Goal: Transaction & Acquisition: Obtain resource

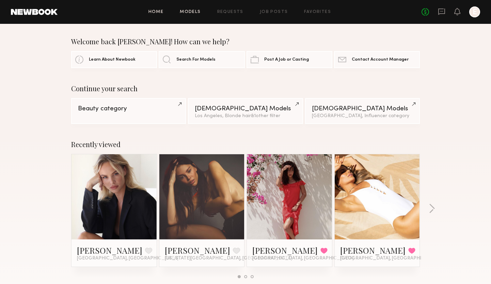
click at [193, 10] on link "Models" at bounding box center [190, 12] width 21 height 4
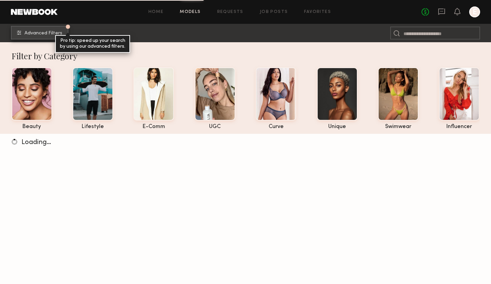
click at [41, 34] on span "Advanced Filters" at bounding box center [43, 33] width 38 height 5
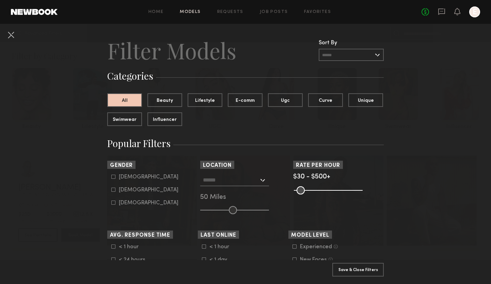
scroll to position [21, 0]
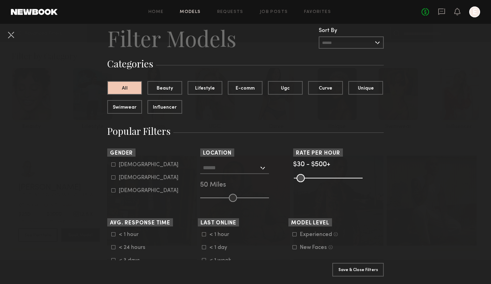
click at [112, 177] on icon at bounding box center [114, 178] width 4 height 4
type input "**"
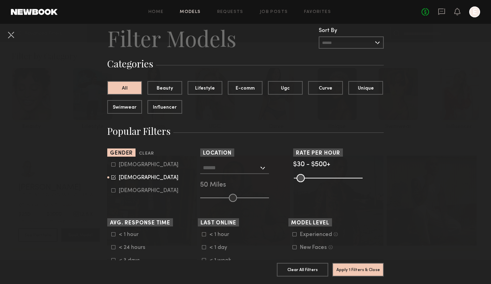
scroll to position [49, 0]
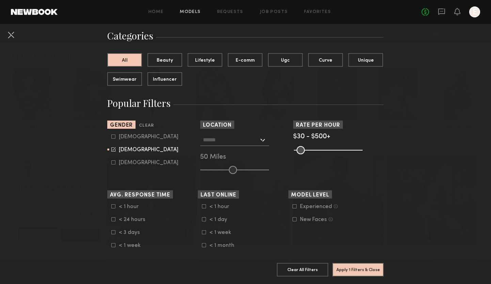
click at [260, 140] on div at bounding box center [234, 140] width 69 height 12
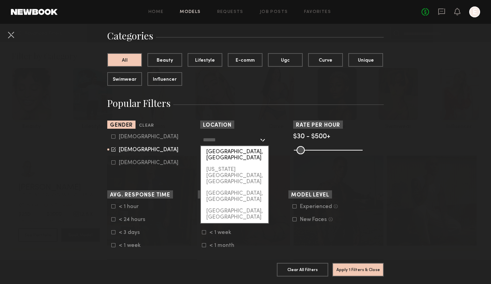
click at [255, 151] on div "Los Angeles, CA" at bounding box center [234, 155] width 67 height 18
type input "**********"
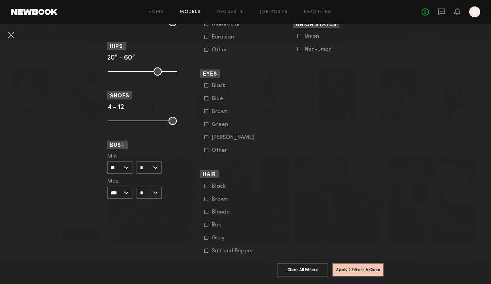
scroll to position [459, 0]
click at [207, 211] on icon at bounding box center [206, 211] width 4 height 4
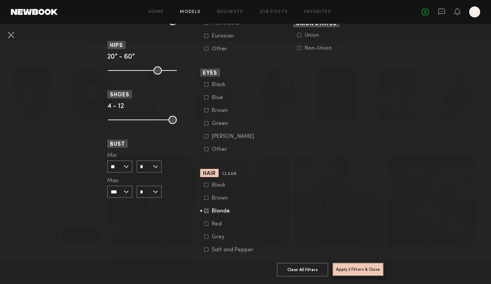
click at [364, 268] on button "Apply 3 Filters & Close" at bounding box center [357, 269] width 51 height 14
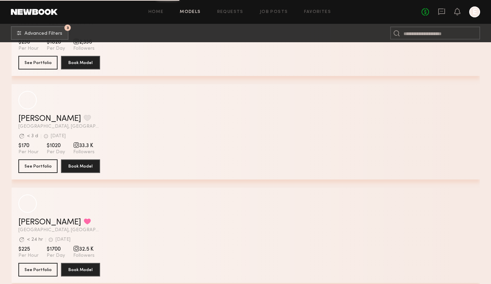
scroll to position [3379, 0]
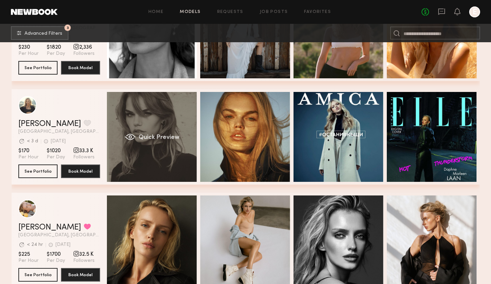
click at [157, 116] on div "Quick Preview" at bounding box center [152, 137] width 90 height 90
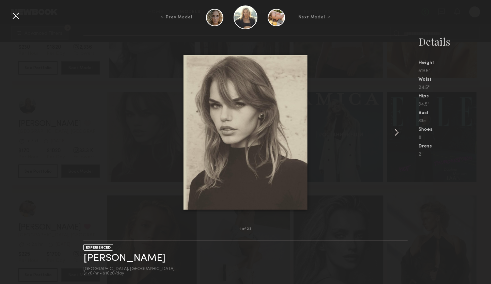
click at [395, 132] on common-icon at bounding box center [396, 132] width 11 height 11
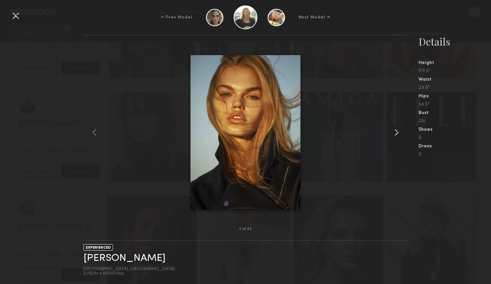
click at [395, 132] on common-icon at bounding box center [396, 132] width 11 height 11
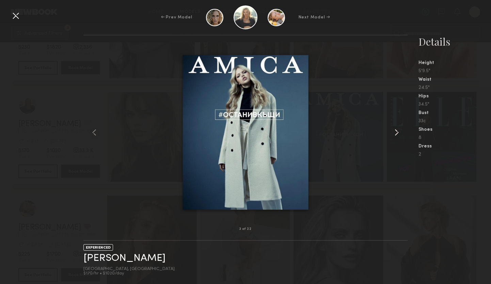
click at [395, 132] on common-icon at bounding box center [396, 132] width 11 height 11
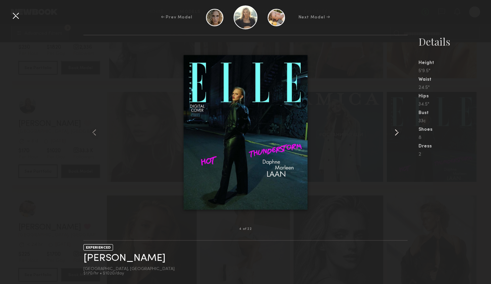
click at [395, 132] on common-icon at bounding box center [396, 132] width 11 height 11
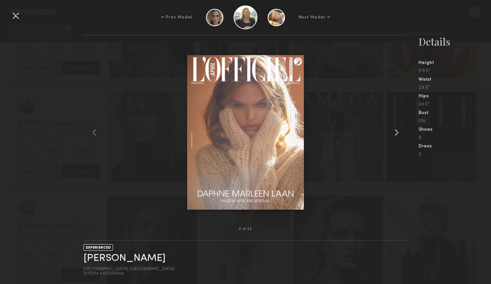
click at [395, 132] on common-icon at bounding box center [396, 132] width 11 height 11
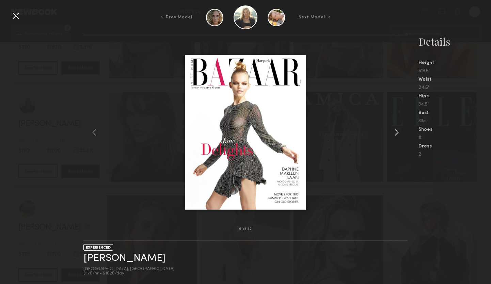
click at [395, 132] on common-icon at bounding box center [396, 132] width 11 height 11
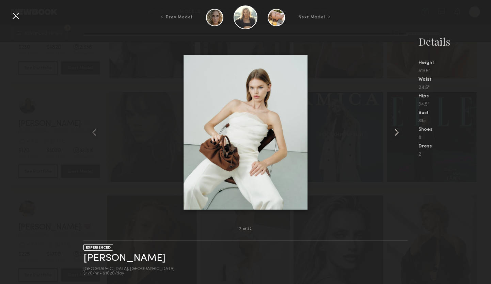
click at [395, 132] on common-icon at bounding box center [396, 132] width 11 height 11
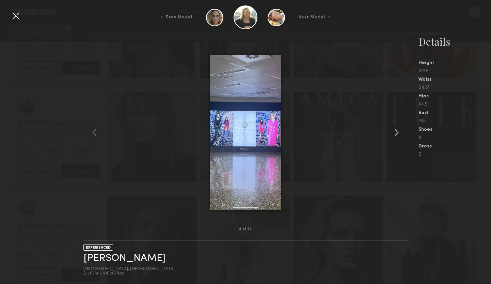
click at [395, 132] on common-icon at bounding box center [396, 132] width 11 height 11
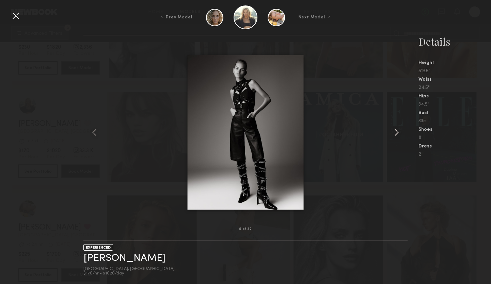
click at [395, 132] on common-icon at bounding box center [396, 132] width 11 height 11
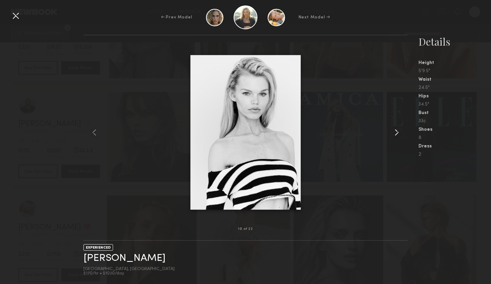
click at [395, 132] on common-icon at bounding box center [396, 132] width 11 height 11
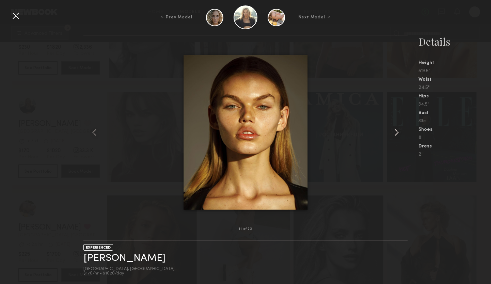
click at [395, 132] on common-icon at bounding box center [396, 132] width 11 height 11
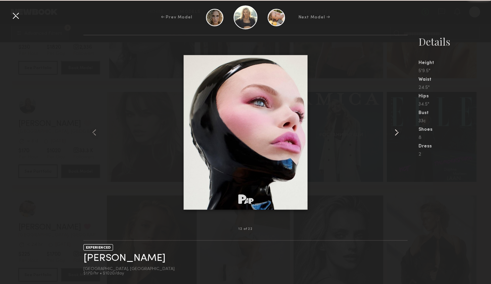
click at [395, 132] on common-icon at bounding box center [396, 132] width 11 height 11
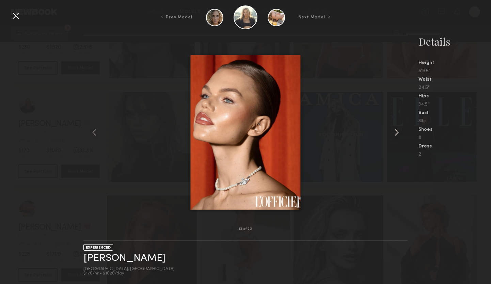
click at [395, 132] on common-icon at bounding box center [396, 132] width 11 height 11
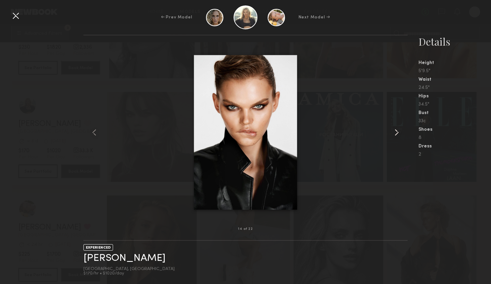
click at [395, 132] on common-icon at bounding box center [396, 132] width 11 height 11
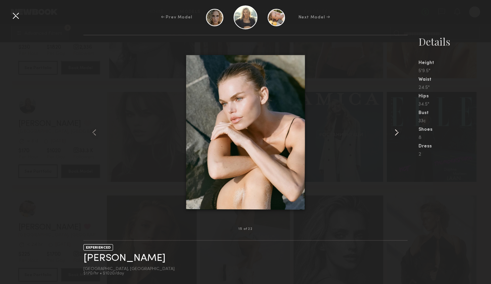
click at [395, 132] on common-icon at bounding box center [396, 132] width 11 height 11
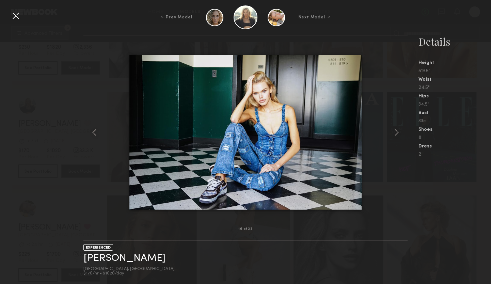
click at [15, 15] on div at bounding box center [15, 15] width 11 height 11
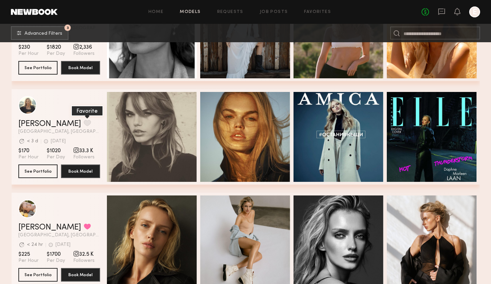
click at [84, 123] on button "grid" at bounding box center [87, 123] width 7 height 6
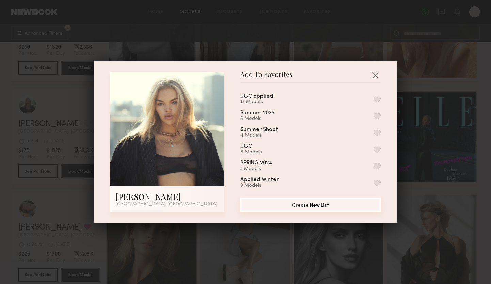
click at [317, 204] on button "Create New List" at bounding box center [310, 205] width 140 height 14
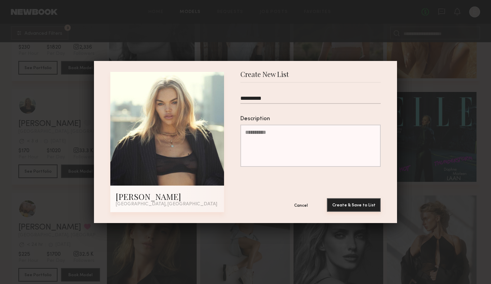
type input "**********"
click at [360, 203] on button "Create & Save to List" at bounding box center [354, 205] width 54 height 14
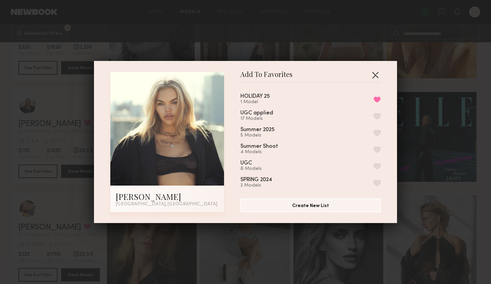
click at [375, 73] on button "button" at bounding box center [374, 74] width 11 height 11
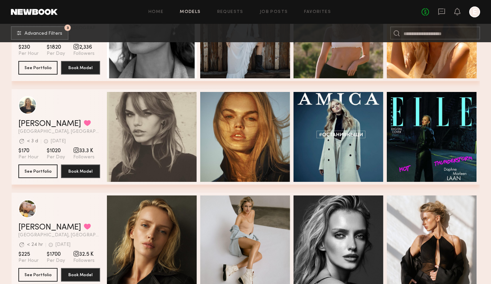
scroll to position [3384, 0]
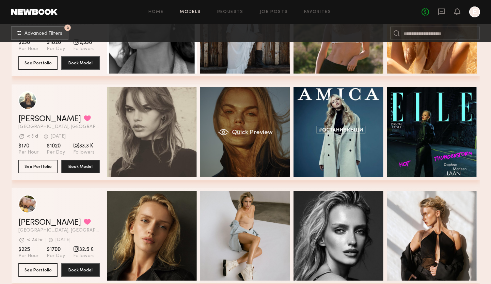
click at [252, 112] on div "Quick Preview" at bounding box center [245, 132] width 90 height 90
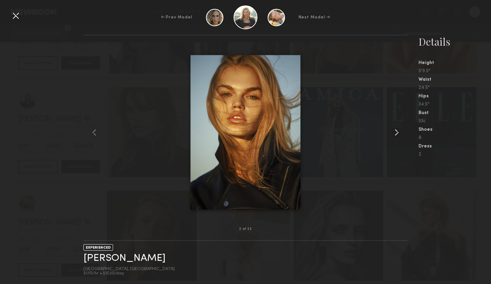
click at [393, 132] on common-icon at bounding box center [396, 132] width 11 height 11
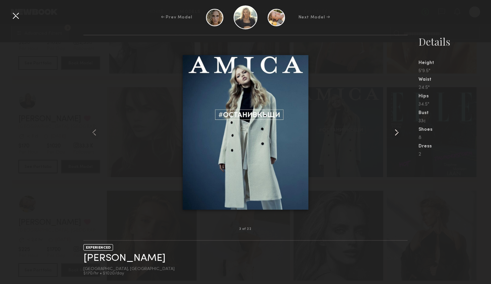
click at [394, 132] on common-icon at bounding box center [396, 132] width 11 height 11
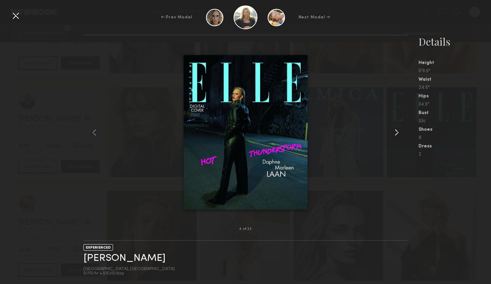
click at [394, 132] on common-icon at bounding box center [396, 132] width 11 height 11
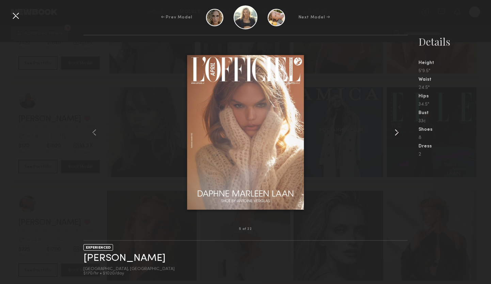
click at [394, 132] on common-icon at bounding box center [396, 132] width 11 height 11
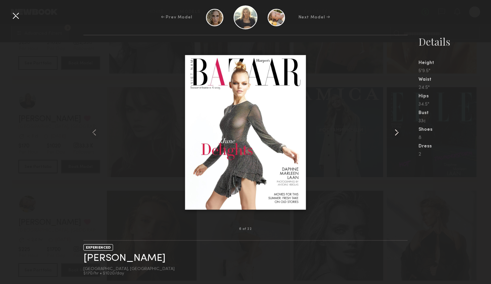
click at [394, 132] on common-icon at bounding box center [396, 132] width 11 height 11
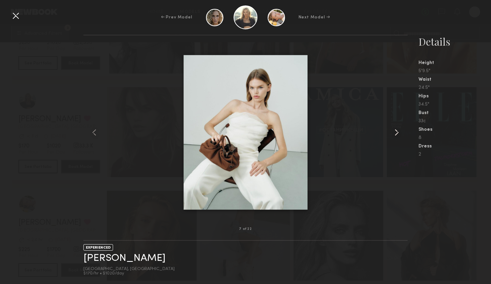
click at [394, 132] on common-icon at bounding box center [396, 132] width 11 height 11
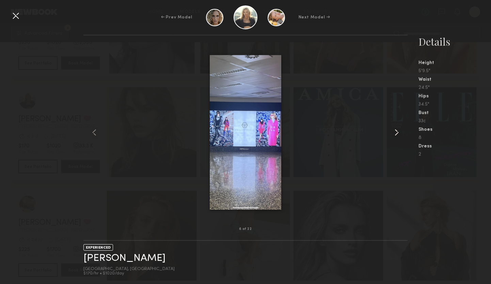
click at [394, 132] on common-icon at bounding box center [396, 132] width 11 height 11
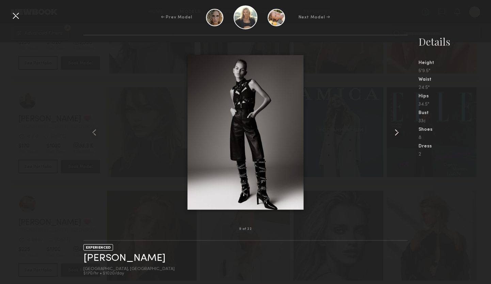
click at [394, 132] on common-icon at bounding box center [396, 132] width 11 height 11
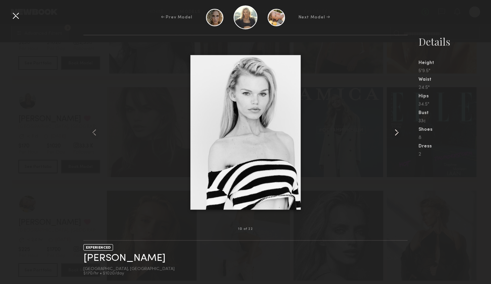
click at [394, 132] on common-icon at bounding box center [396, 132] width 11 height 11
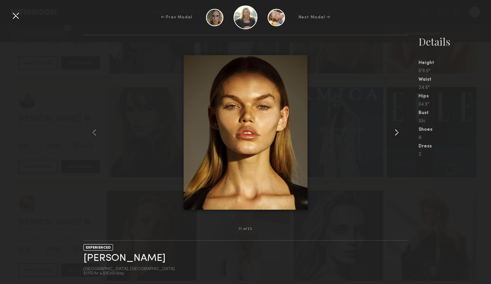
click at [394, 132] on common-icon at bounding box center [396, 132] width 11 height 11
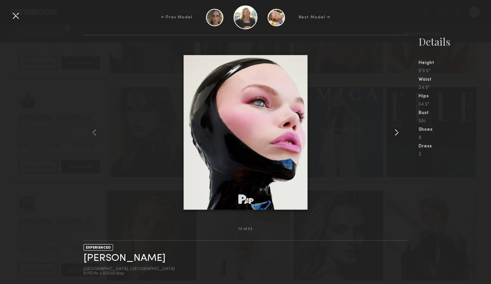
click at [394, 132] on common-icon at bounding box center [396, 132] width 11 height 11
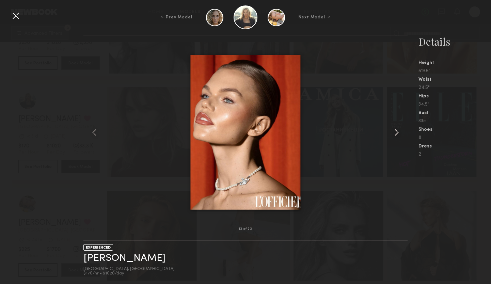
click at [394, 132] on common-icon at bounding box center [396, 132] width 11 height 11
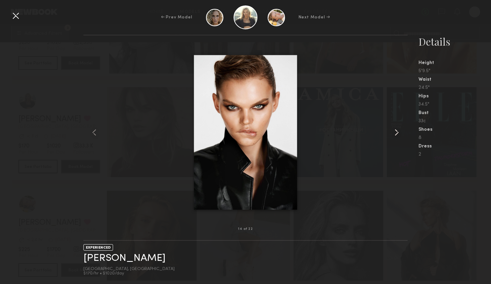
click at [394, 132] on common-icon at bounding box center [396, 132] width 11 height 11
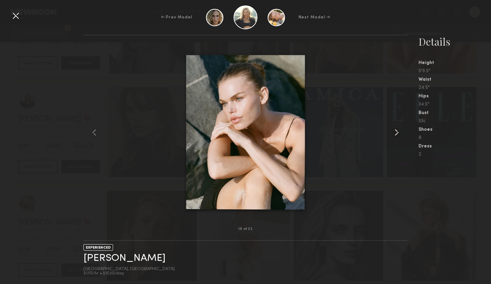
click at [394, 132] on common-icon at bounding box center [396, 132] width 11 height 11
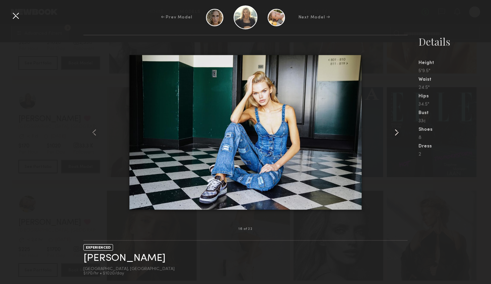
click at [394, 132] on common-icon at bounding box center [396, 132] width 11 height 11
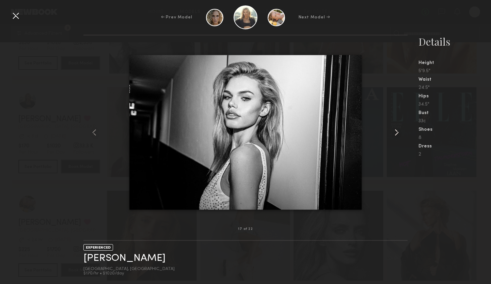
click at [394, 132] on common-icon at bounding box center [396, 132] width 11 height 11
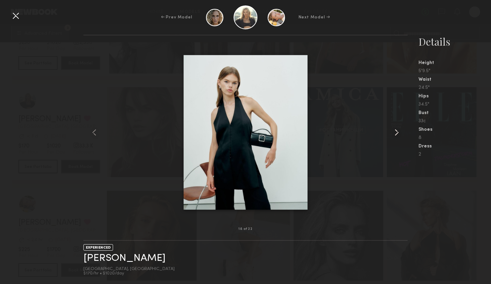
click at [394, 132] on common-icon at bounding box center [396, 132] width 11 height 11
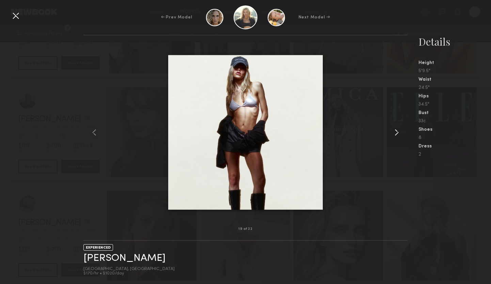
click at [394, 132] on common-icon at bounding box center [396, 132] width 11 height 11
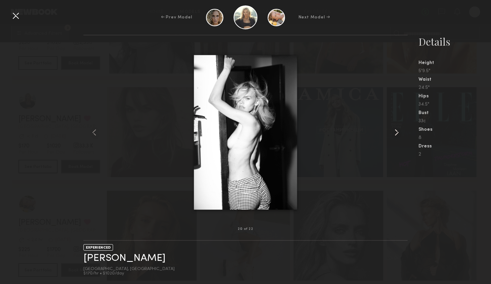
click at [394, 132] on common-icon at bounding box center [396, 132] width 11 height 11
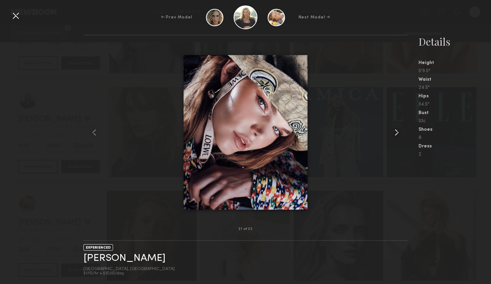
click at [394, 132] on common-icon at bounding box center [396, 132] width 11 height 11
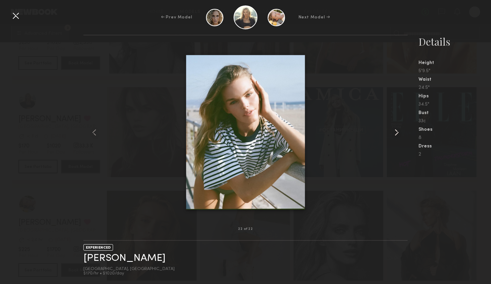
click at [394, 132] on common-icon at bounding box center [396, 132] width 11 height 11
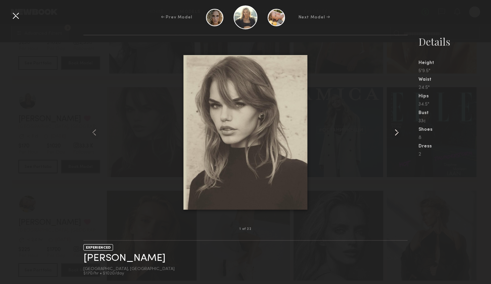
click at [394, 132] on common-icon at bounding box center [396, 132] width 11 height 11
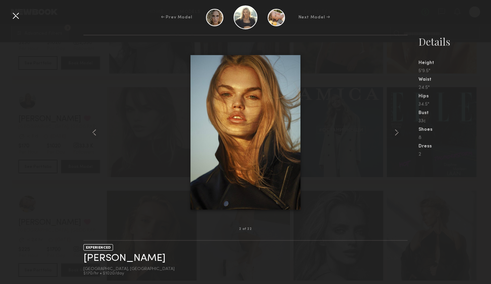
click at [16, 16] on div at bounding box center [15, 15] width 11 height 11
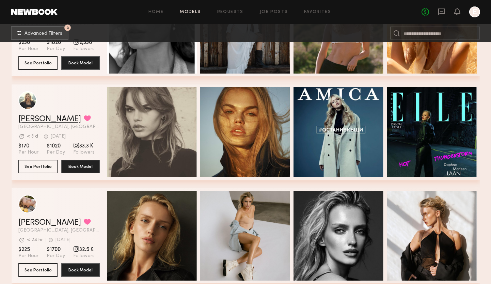
click at [40, 117] on link "Daphne L." at bounding box center [49, 119] width 63 height 8
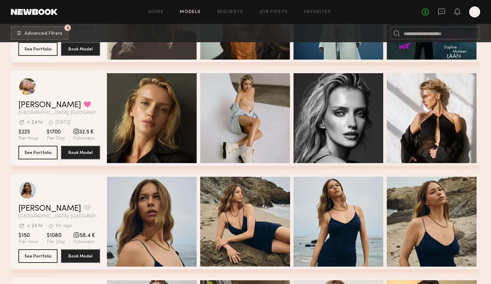
scroll to position [3501, 0]
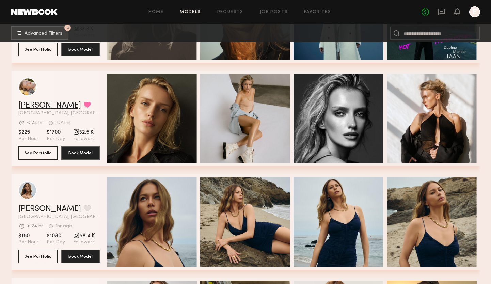
click at [28, 105] on link "Tatiana G." at bounding box center [49, 105] width 63 height 8
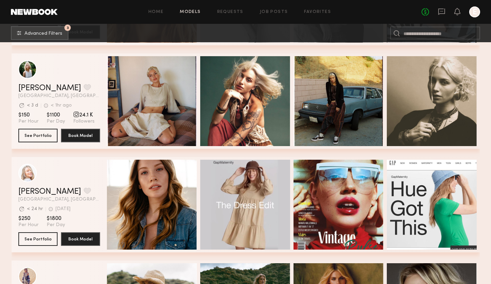
scroll to position [4152, 0]
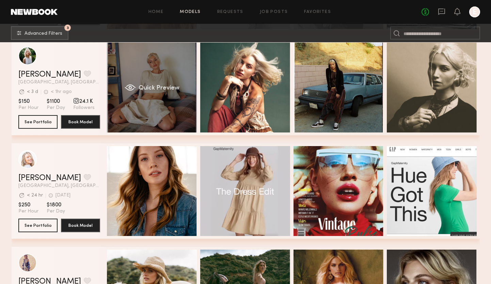
click at [168, 91] on div "Quick Preview" at bounding box center [152, 88] width 90 height 90
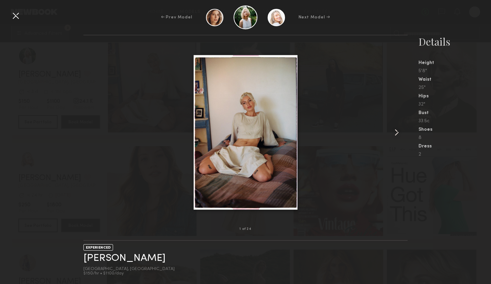
click at [392, 135] on common-icon at bounding box center [396, 132] width 11 height 11
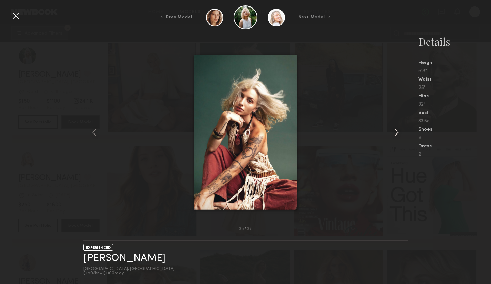
click at [392, 135] on common-icon at bounding box center [396, 132] width 11 height 11
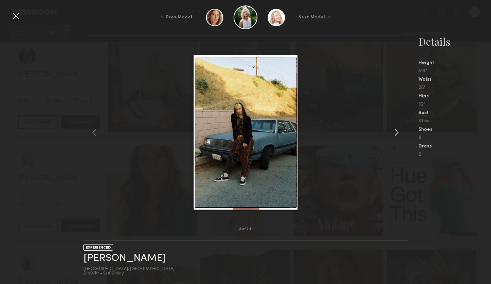
click at [392, 135] on common-icon at bounding box center [396, 132] width 11 height 11
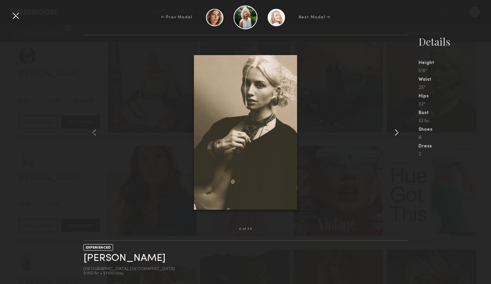
click at [392, 135] on common-icon at bounding box center [396, 132] width 11 height 11
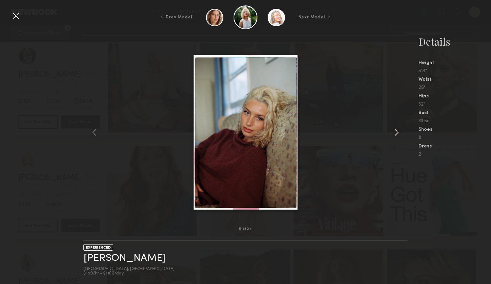
click at [392, 135] on common-icon at bounding box center [396, 132] width 11 height 11
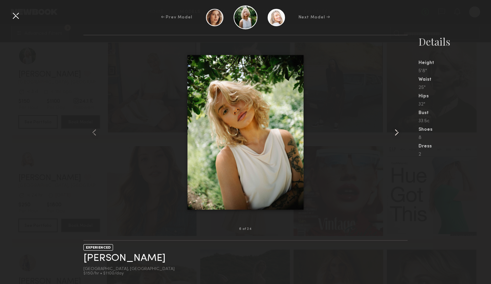
click at [392, 135] on common-icon at bounding box center [396, 132] width 11 height 11
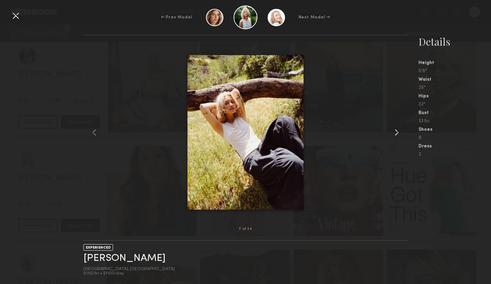
click at [392, 137] on common-icon at bounding box center [396, 132] width 11 height 11
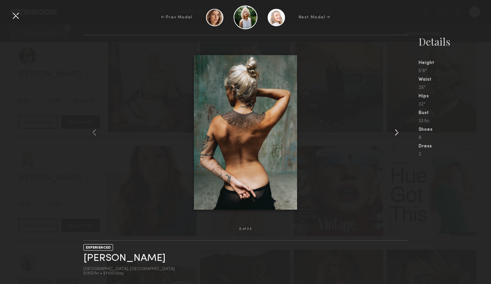
click at [394, 134] on common-icon at bounding box center [396, 132] width 11 height 11
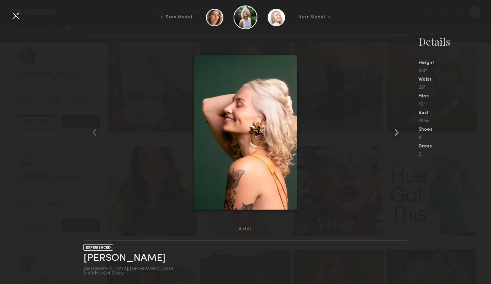
click at [394, 134] on common-icon at bounding box center [396, 132] width 11 height 11
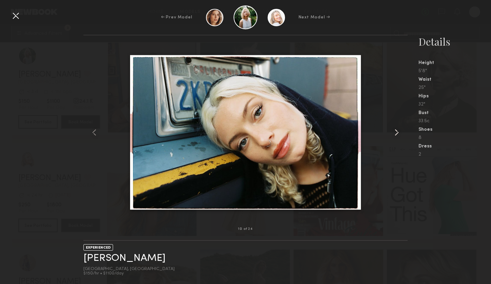
click at [394, 134] on common-icon at bounding box center [396, 132] width 11 height 11
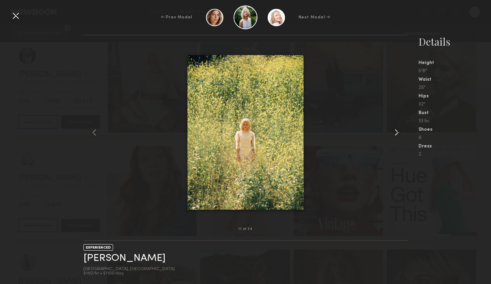
click at [394, 134] on common-icon at bounding box center [396, 132] width 11 height 11
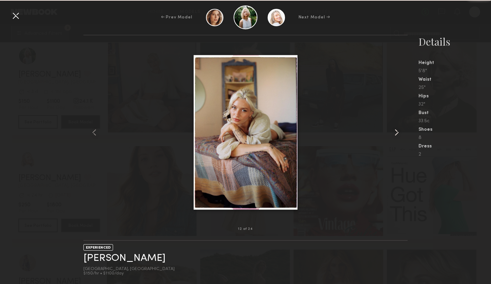
click at [394, 134] on common-icon at bounding box center [396, 132] width 11 height 11
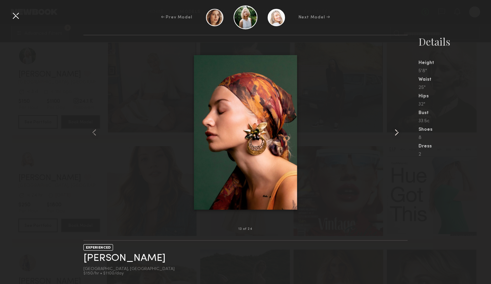
click at [394, 133] on common-icon at bounding box center [396, 132] width 11 height 11
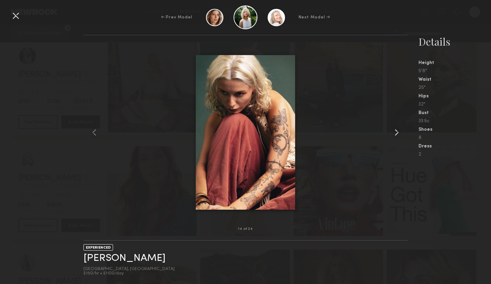
click at [394, 133] on common-icon at bounding box center [396, 132] width 11 height 11
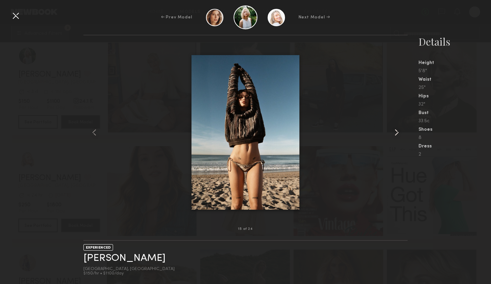
click at [394, 133] on common-icon at bounding box center [396, 132] width 11 height 11
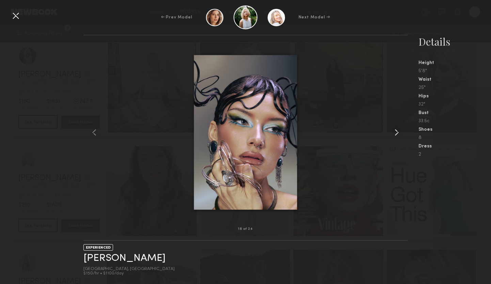
click at [394, 133] on common-icon at bounding box center [396, 132] width 11 height 11
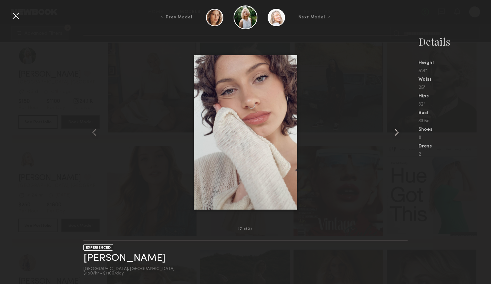
click at [394, 133] on common-icon at bounding box center [396, 132] width 11 height 11
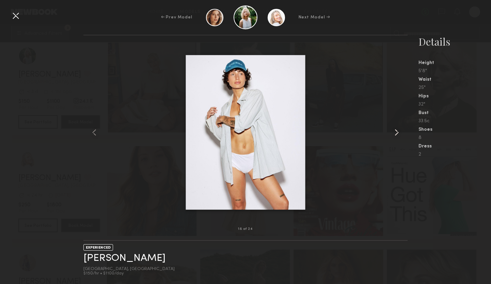
click at [394, 133] on common-icon at bounding box center [396, 132] width 11 height 11
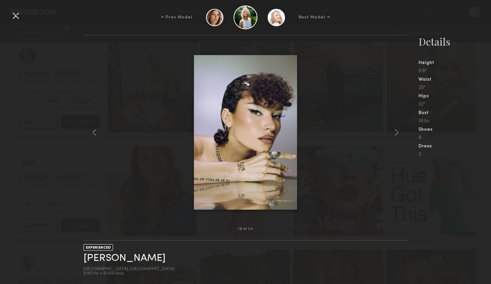
click at [14, 14] on div at bounding box center [15, 15] width 11 height 11
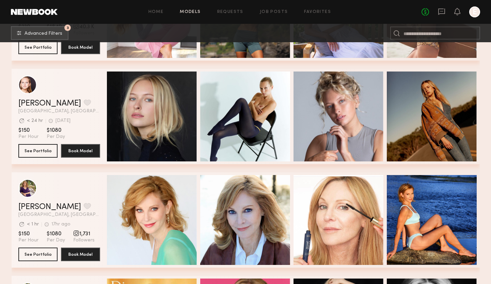
scroll to position [6812, 0]
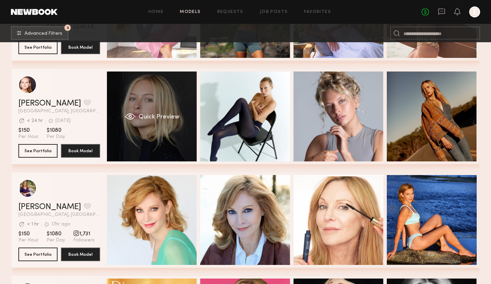
click at [129, 138] on div "Quick Preview" at bounding box center [152, 116] width 90 height 90
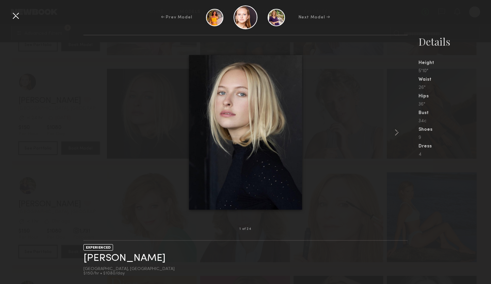
scroll to position [6815, 0]
click at [397, 132] on common-icon at bounding box center [396, 132] width 11 height 11
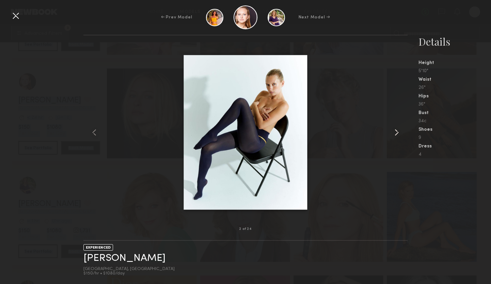
click at [395, 132] on common-icon at bounding box center [396, 132] width 11 height 11
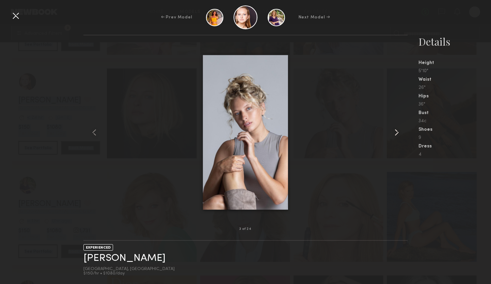
click at [395, 132] on common-icon at bounding box center [396, 132] width 11 height 11
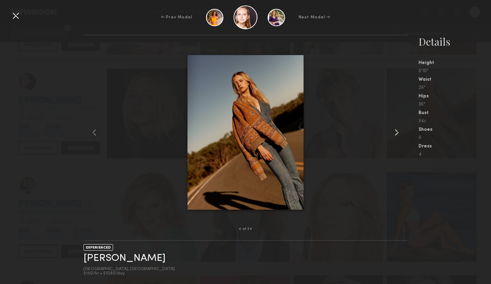
click at [395, 132] on common-icon at bounding box center [396, 132] width 11 height 11
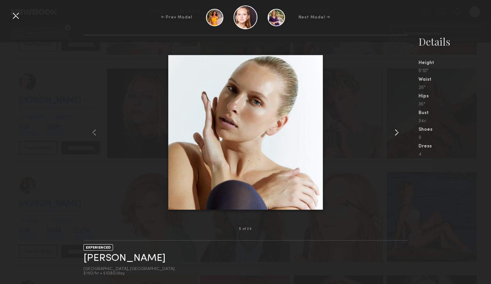
click at [395, 132] on common-icon at bounding box center [396, 132] width 11 height 11
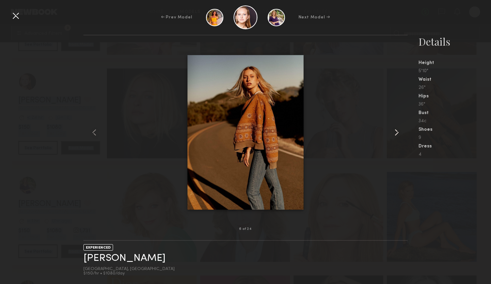
click at [395, 132] on common-icon at bounding box center [396, 132] width 11 height 11
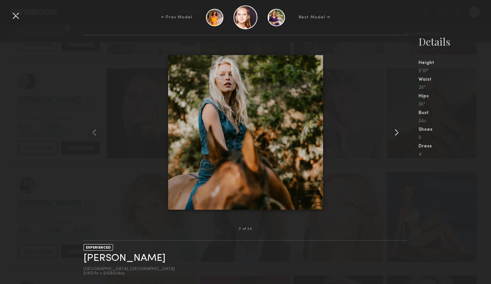
click at [395, 132] on common-icon at bounding box center [396, 132] width 11 height 11
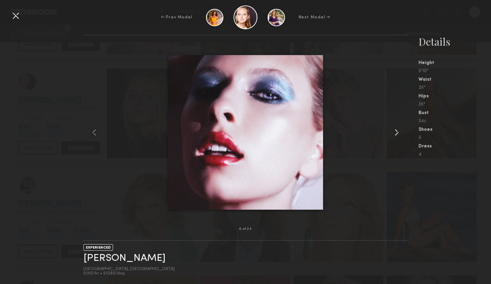
click at [395, 132] on common-icon at bounding box center [396, 132] width 11 height 11
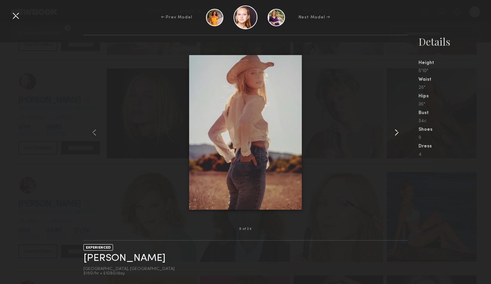
click at [395, 132] on common-icon at bounding box center [396, 132] width 11 height 11
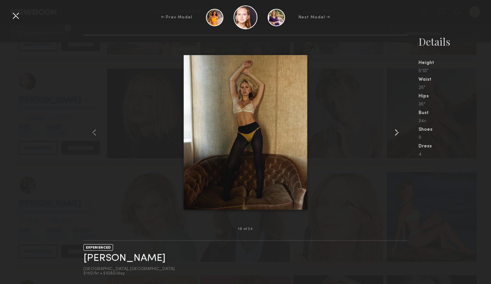
click at [395, 132] on common-icon at bounding box center [396, 132] width 11 height 11
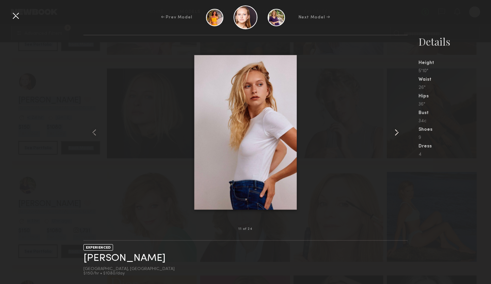
click at [395, 132] on common-icon at bounding box center [396, 132] width 11 height 11
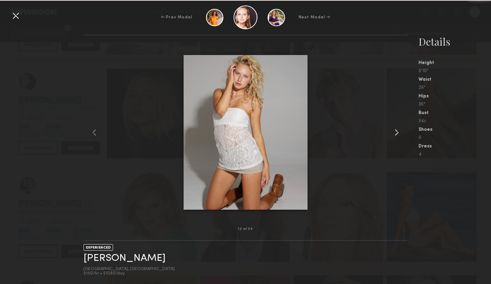
click at [395, 132] on common-icon at bounding box center [396, 132] width 11 height 11
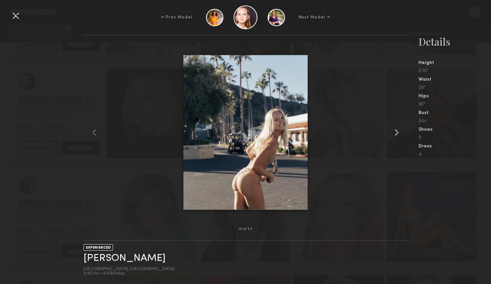
click at [395, 132] on common-icon at bounding box center [396, 132] width 11 height 11
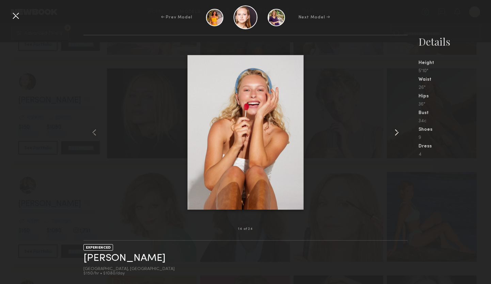
click at [395, 132] on common-icon at bounding box center [396, 132] width 11 height 11
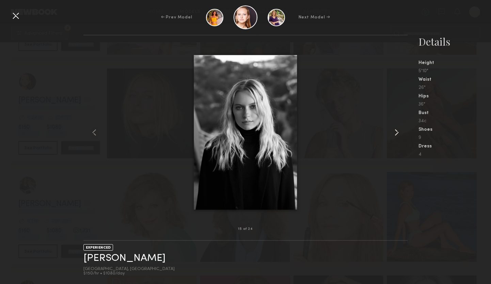
click at [395, 132] on common-icon at bounding box center [396, 132] width 11 height 11
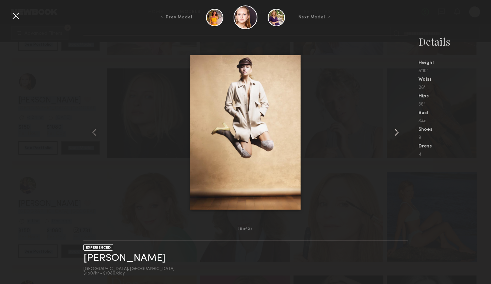
click at [395, 132] on common-icon at bounding box center [396, 132] width 11 height 11
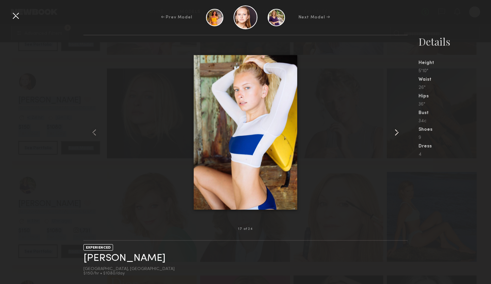
click at [395, 132] on common-icon at bounding box center [396, 132] width 11 height 11
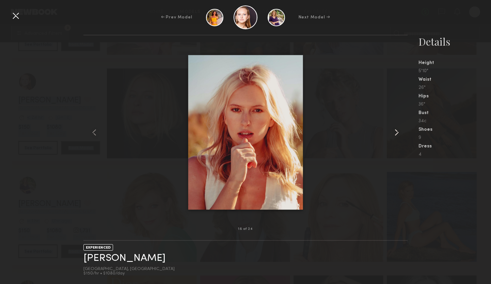
click at [395, 132] on common-icon at bounding box center [396, 132] width 11 height 11
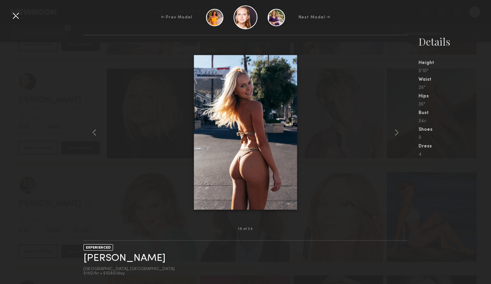
click at [15, 14] on div at bounding box center [15, 15] width 11 height 11
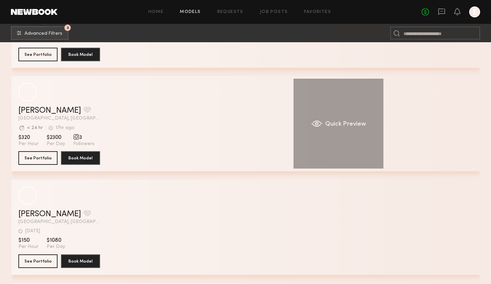
scroll to position [10114, 0]
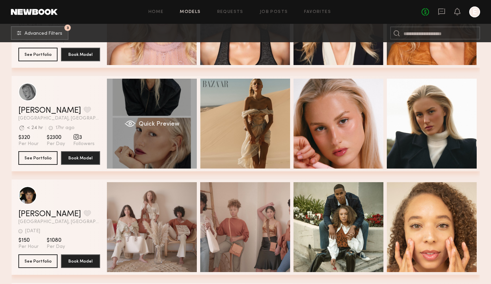
click at [144, 140] on div "Quick Preview" at bounding box center [152, 124] width 90 height 90
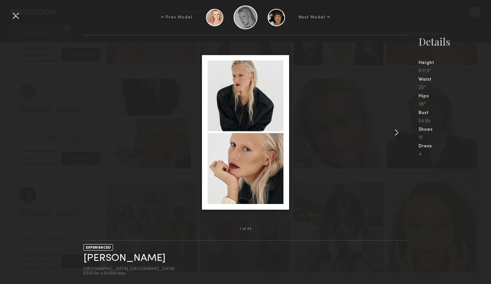
click at [394, 133] on common-icon at bounding box center [396, 132] width 11 height 11
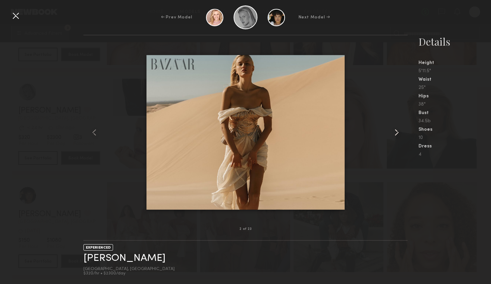
click at [394, 133] on common-icon at bounding box center [396, 132] width 11 height 11
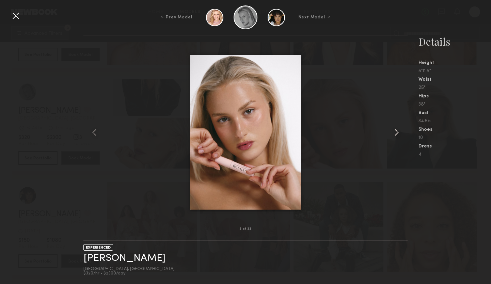
click at [394, 133] on common-icon at bounding box center [396, 132] width 11 height 11
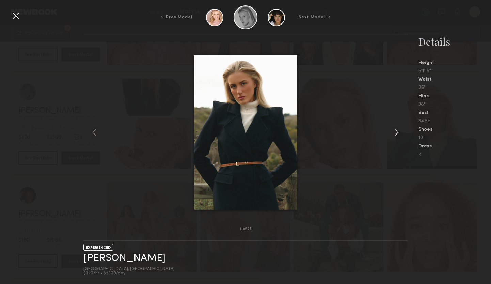
click at [394, 133] on common-icon at bounding box center [396, 132] width 11 height 11
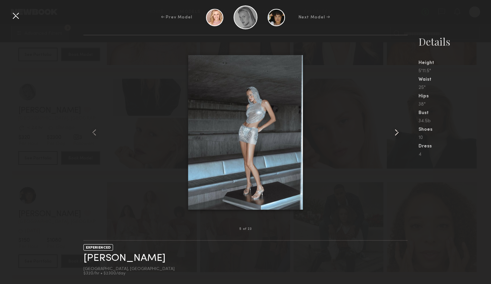
click at [394, 133] on common-icon at bounding box center [396, 132] width 11 height 11
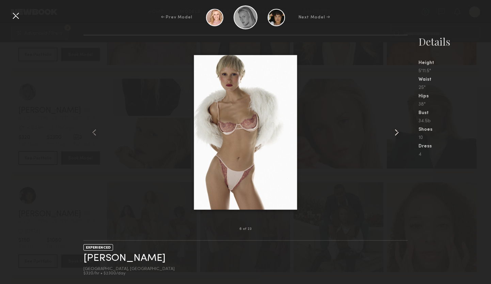
click at [394, 133] on common-icon at bounding box center [396, 132] width 11 height 11
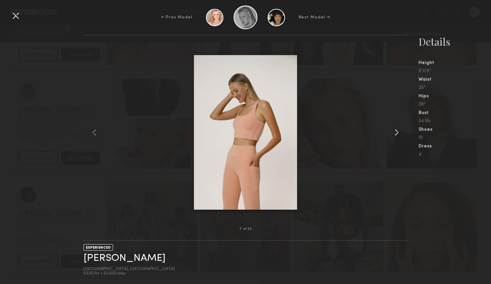
click at [394, 133] on common-icon at bounding box center [396, 132] width 11 height 11
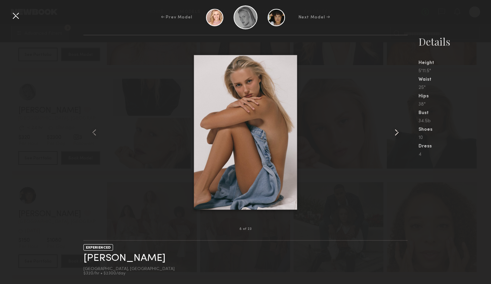
click at [394, 133] on common-icon at bounding box center [396, 132] width 11 height 11
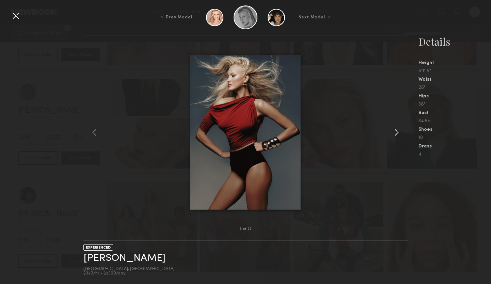
click at [394, 133] on common-icon at bounding box center [396, 132] width 11 height 11
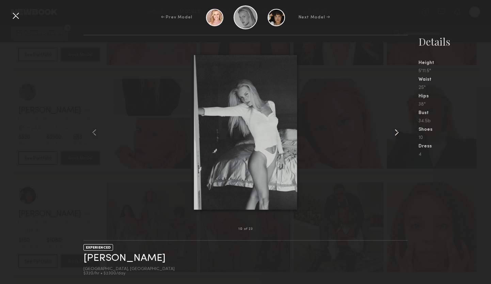
click at [394, 133] on common-icon at bounding box center [396, 132] width 11 height 11
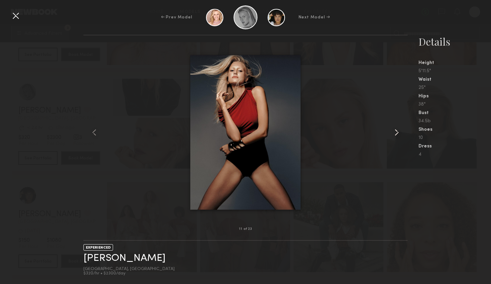
click at [394, 133] on common-icon at bounding box center [396, 132] width 11 height 11
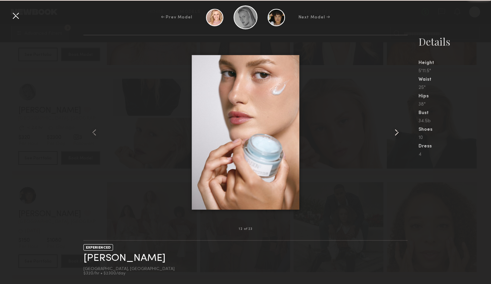
click at [394, 133] on common-icon at bounding box center [396, 132] width 11 height 11
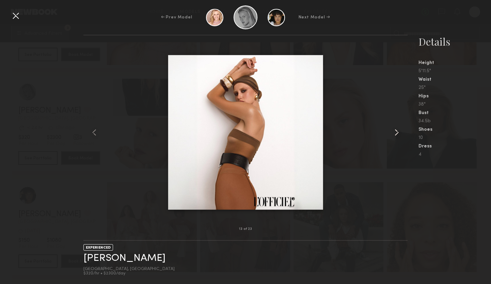
click at [394, 133] on common-icon at bounding box center [396, 132] width 11 height 11
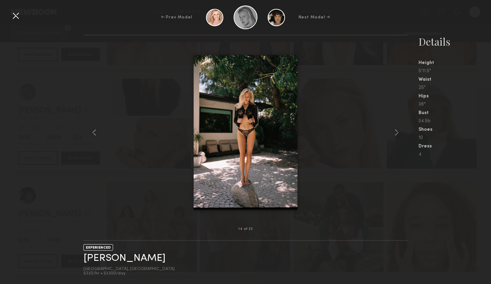
click at [16, 16] on div at bounding box center [15, 15] width 11 height 11
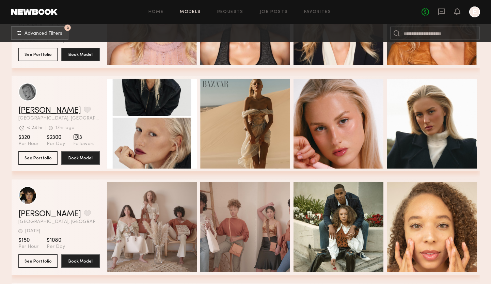
click at [65, 111] on link "Karina Valeshna V." at bounding box center [49, 110] width 63 height 8
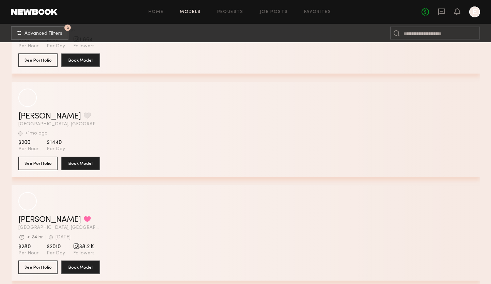
scroll to position [12079, 0]
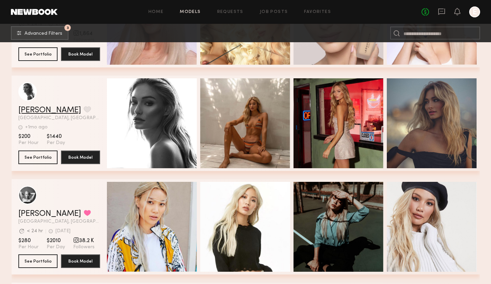
click at [40, 109] on link "Jessica F." at bounding box center [49, 110] width 63 height 8
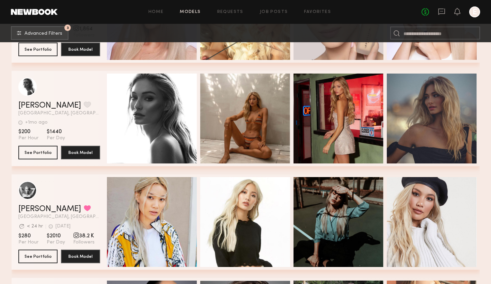
scroll to position [12085, 0]
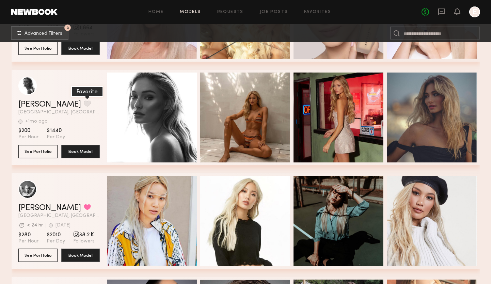
click at [84, 103] on button "grid" at bounding box center [87, 103] width 7 height 6
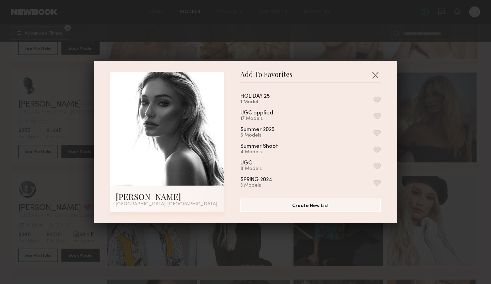
click at [377, 98] on button "button" at bounding box center [376, 99] width 7 height 6
click at [374, 74] on button "button" at bounding box center [374, 74] width 11 height 11
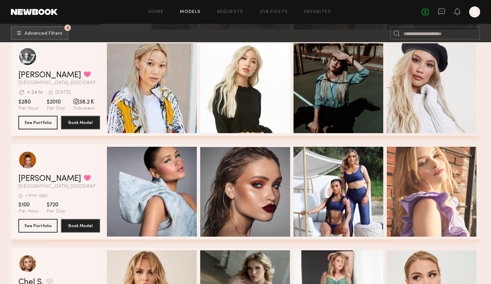
scroll to position [12218, 0]
click at [43, 76] on link "Catherine P." at bounding box center [49, 75] width 63 height 8
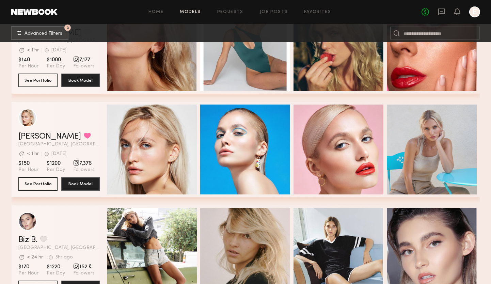
scroll to position [15365, 0]
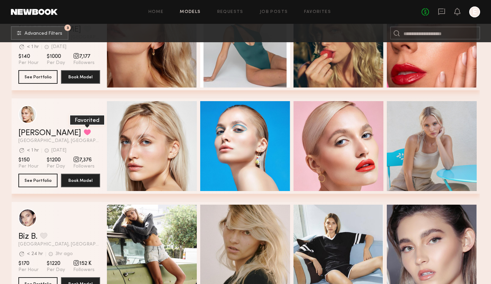
click at [84, 131] on button "grid" at bounding box center [87, 132] width 7 height 6
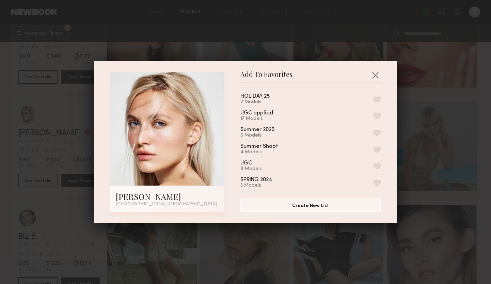
click at [375, 99] on button "button" at bounding box center [376, 99] width 7 height 6
click at [377, 76] on button "button" at bounding box center [374, 74] width 11 height 11
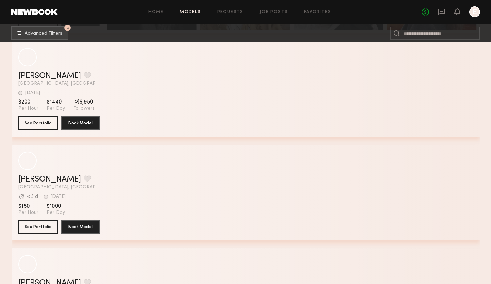
scroll to position [16272, 0]
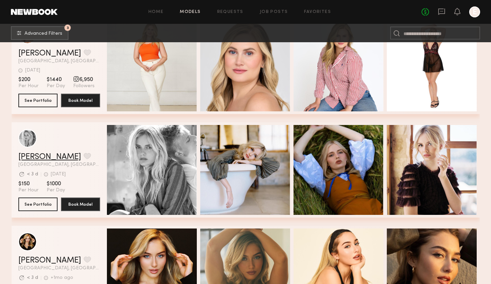
click at [44, 156] on link "Hannah B." at bounding box center [49, 157] width 63 height 8
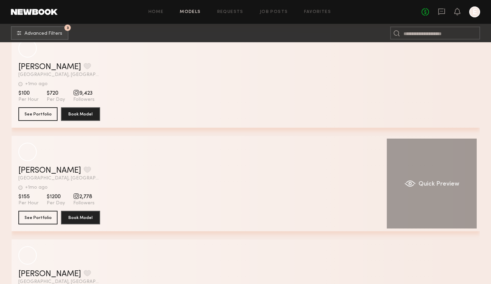
scroll to position [18122, 0]
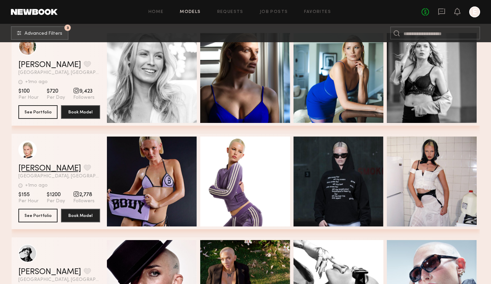
click at [43, 169] on link "Katie M." at bounding box center [49, 168] width 63 height 8
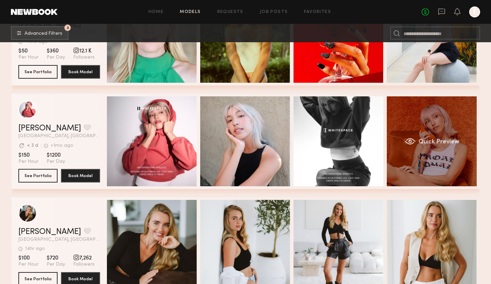
scroll to position [20237, 0]
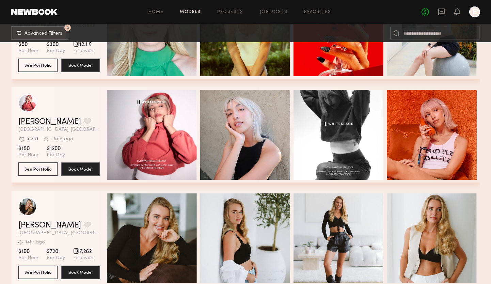
click at [34, 120] on link "Taylor T." at bounding box center [49, 122] width 63 height 8
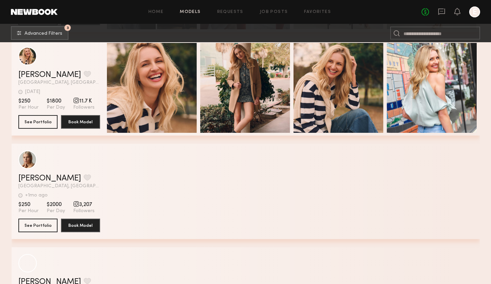
scroll to position [21628, 0]
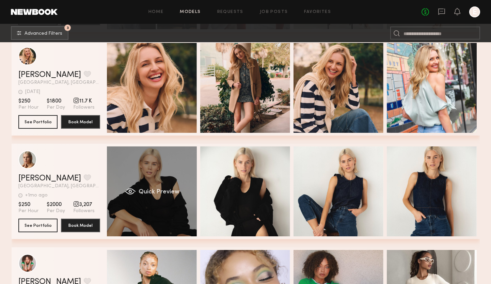
click at [169, 171] on div "Quick Preview" at bounding box center [152, 191] width 90 height 90
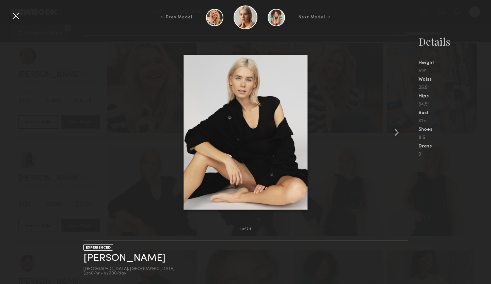
click at [395, 131] on common-icon at bounding box center [396, 132] width 11 height 11
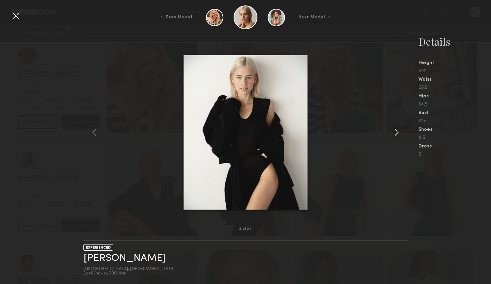
click at [395, 131] on common-icon at bounding box center [396, 132] width 11 height 11
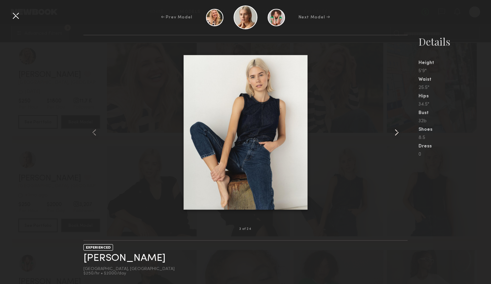
click at [395, 131] on common-icon at bounding box center [396, 132] width 11 height 11
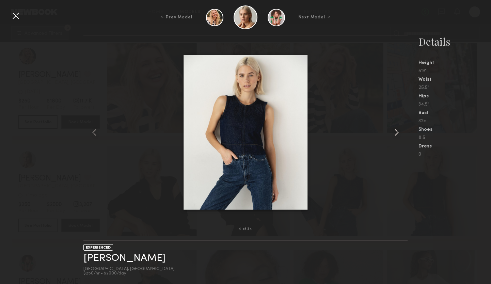
click at [395, 131] on common-icon at bounding box center [396, 132] width 11 height 11
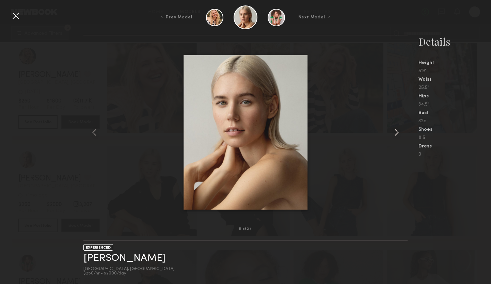
click at [395, 131] on common-icon at bounding box center [396, 132] width 11 height 11
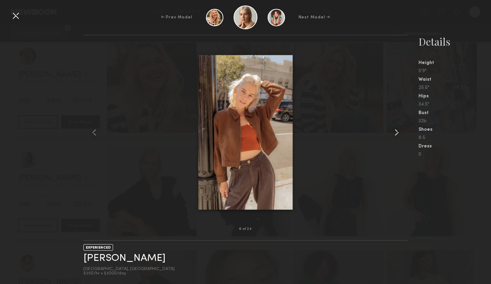
click at [395, 131] on common-icon at bounding box center [396, 132] width 11 height 11
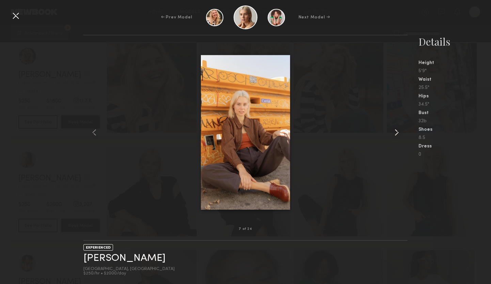
click at [395, 131] on common-icon at bounding box center [396, 132] width 11 height 11
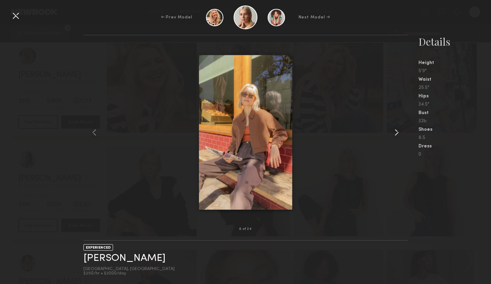
click at [395, 131] on common-icon at bounding box center [396, 132] width 11 height 11
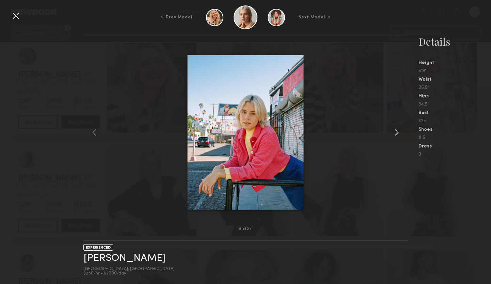
click at [395, 131] on common-icon at bounding box center [396, 132] width 11 height 11
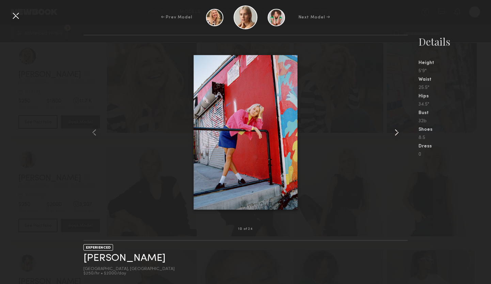
click at [395, 131] on common-icon at bounding box center [396, 132] width 11 height 11
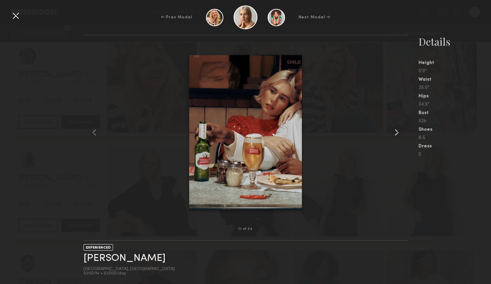
click at [395, 131] on common-icon at bounding box center [396, 132] width 11 height 11
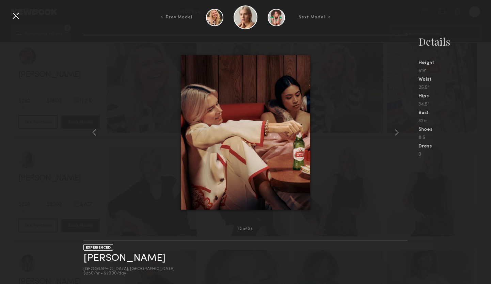
click at [17, 17] on div at bounding box center [15, 15] width 11 height 11
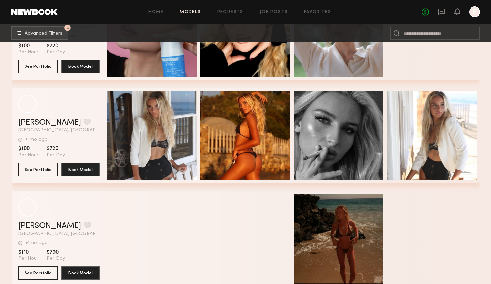
scroll to position [31614, 0]
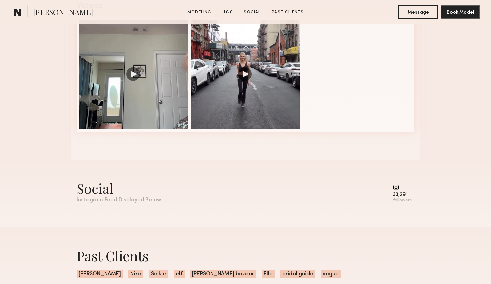
scroll to position [661, 0]
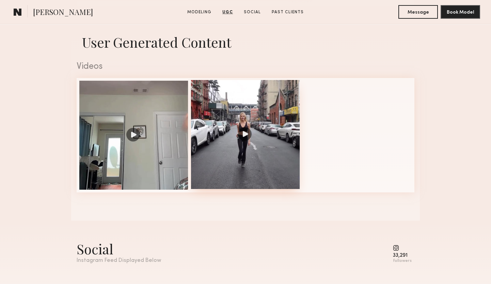
click at [248, 101] on div at bounding box center [245, 134] width 109 height 109
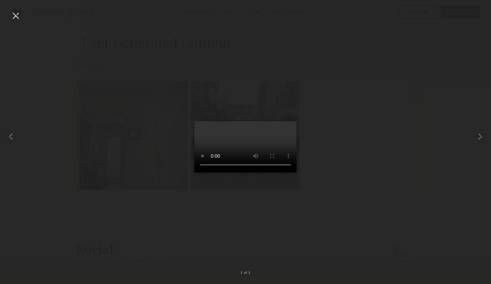
click at [17, 15] on div at bounding box center [15, 15] width 11 height 11
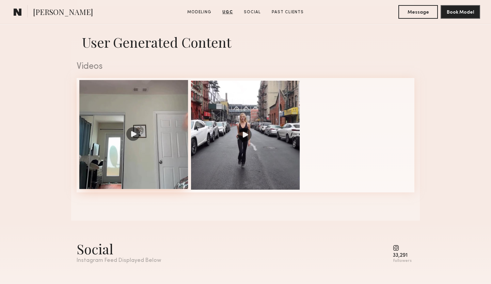
click at [139, 156] on div at bounding box center [133, 134] width 109 height 109
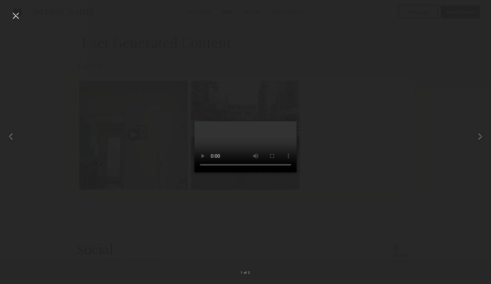
click at [276, 172] on video at bounding box center [245, 146] width 102 height 51
click at [17, 16] on div at bounding box center [15, 15] width 11 height 11
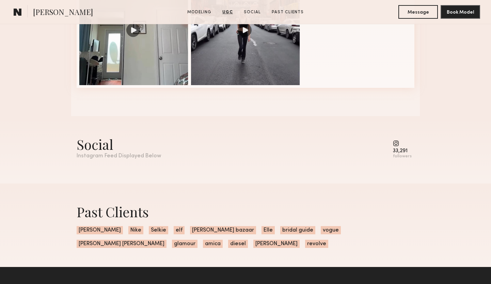
scroll to position [764, 0]
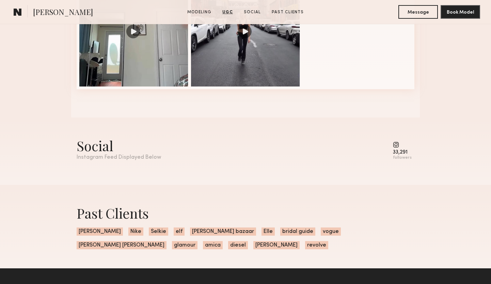
drag, startPoint x: 400, startPoint y: 152, endPoint x: 417, endPoint y: 157, distance: 18.3
click at [400, 152] on div "33,291" at bounding box center [402, 152] width 19 height 5
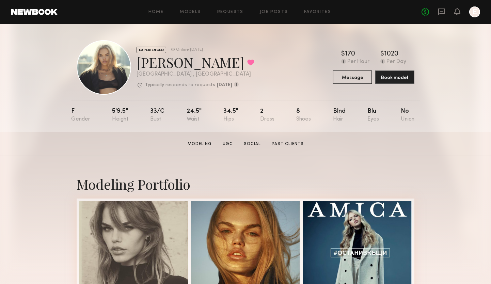
scroll to position [0, 0]
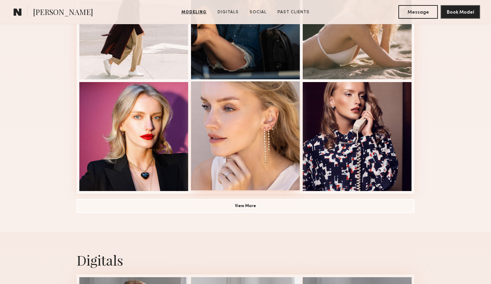
scroll to position [454, 0]
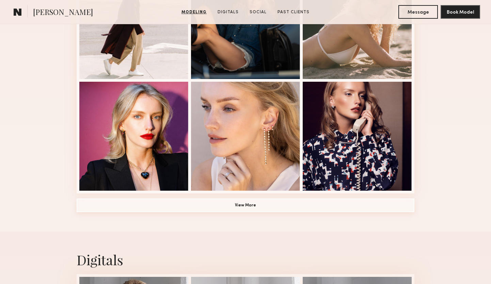
click at [269, 208] on button "View More" at bounding box center [245, 205] width 337 height 14
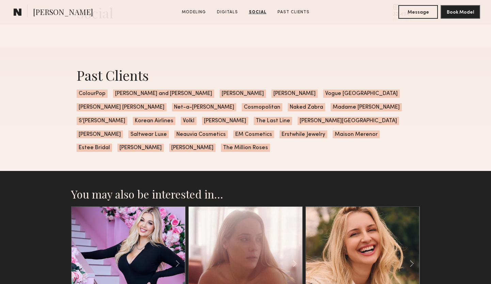
scroll to position [1417, 0]
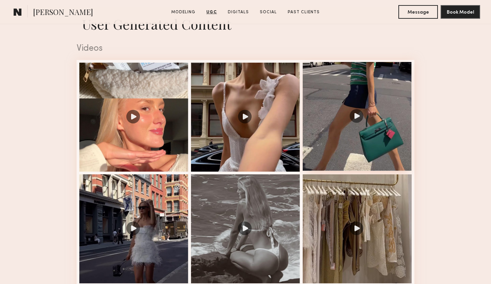
scroll to position [692, 0]
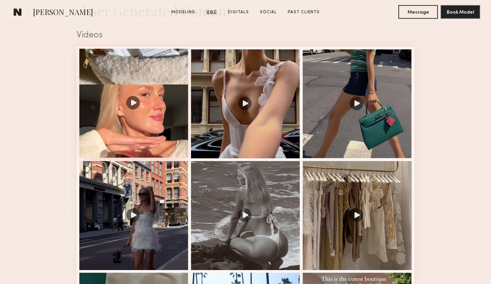
click at [165, 145] on div at bounding box center [133, 103] width 109 height 109
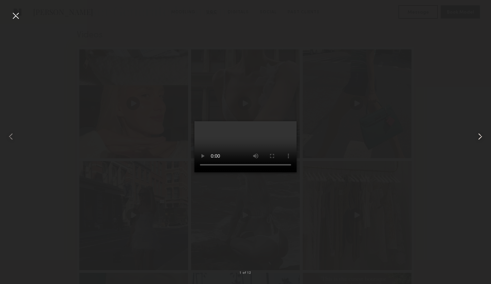
click at [478, 136] on common-icon at bounding box center [479, 136] width 11 height 11
click at [480, 137] on common-icon at bounding box center [479, 136] width 11 height 11
click at [479, 137] on common-icon at bounding box center [479, 136] width 11 height 11
click at [16, 13] on div at bounding box center [15, 15] width 11 height 11
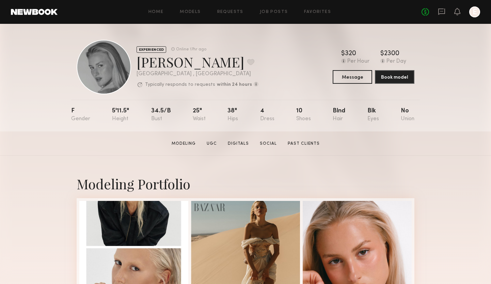
scroll to position [0, 0]
click at [254, 62] on button at bounding box center [250, 62] width 7 height 6
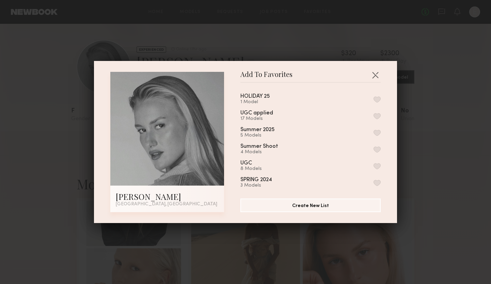
click at [376, 99] on button "button" at bounding box center [376, 99] width 7 height 6
click at [374, 74] on button "button" at bounding box center [374, 74] width 11 height 11
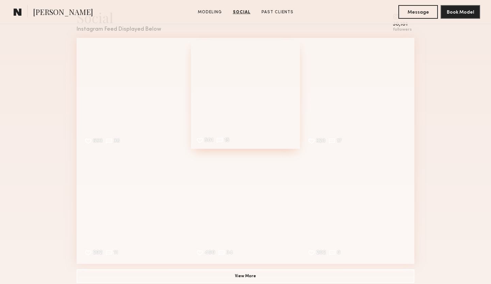
scroll to position [696, 0]
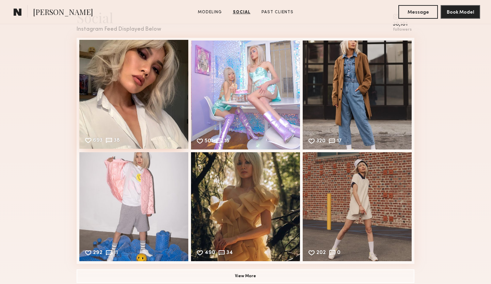
click at [146, 89] on div "693 38 Likes & comments displayed to show model’s engagement" at bounding box center [133, 94] width 109 height 109
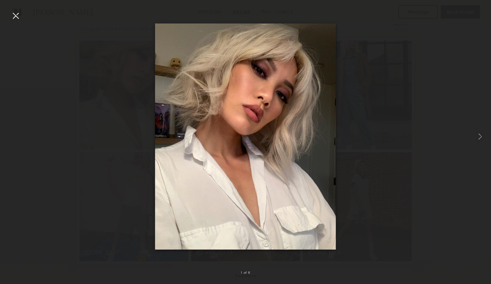
click at [17, 15] on div at bounding box center [15, 15] width 11 height 11
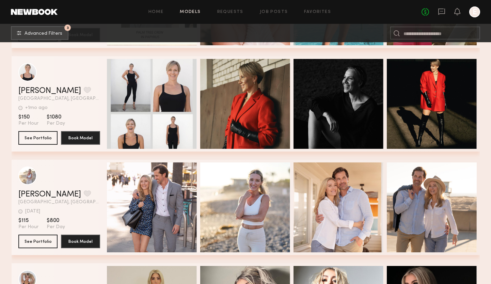
scroll to position [49014, 0]
